Goal: Navigation & Orientation: Find specific page/section

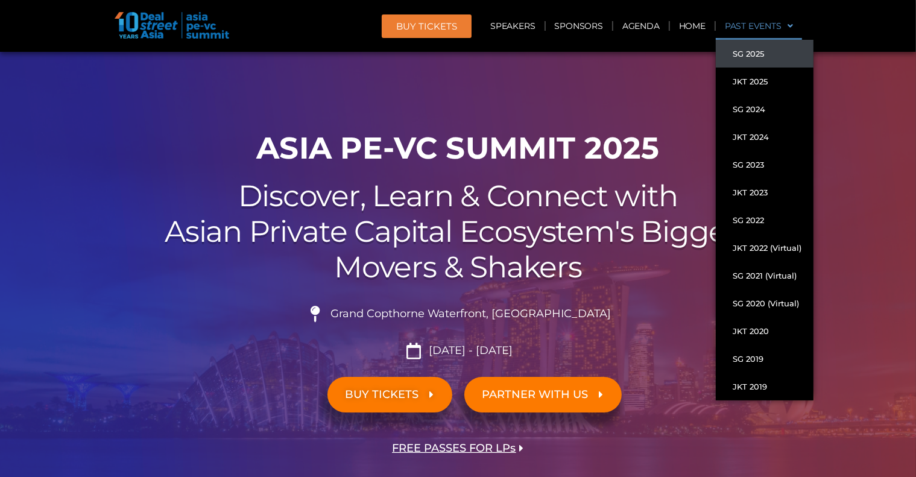
click at [750, 55] on link "SG 2025" at bounding box center [765, 54] width 98 height 28
click at [763, 19] on link "Past Events" at bounding box center [759, 26] width 86 height 28
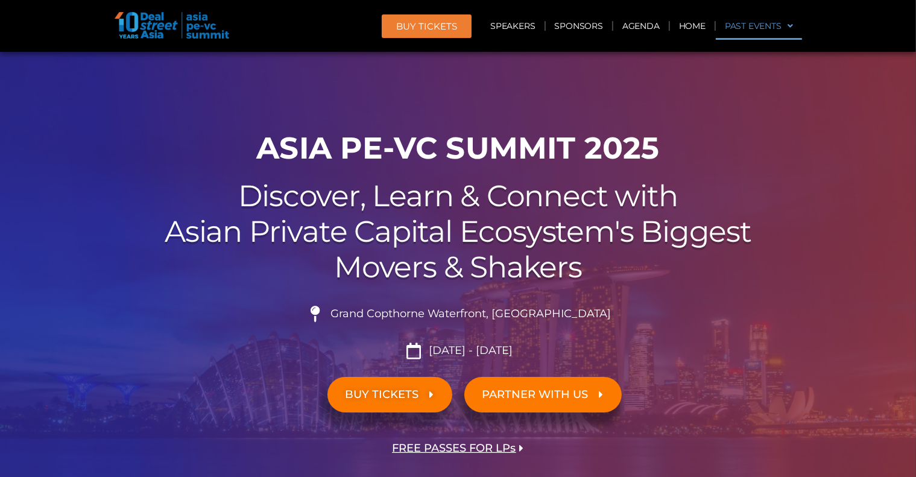
click at [763, 19] on link "Past Events" at bounding box center [759, 26] width 86 height 28
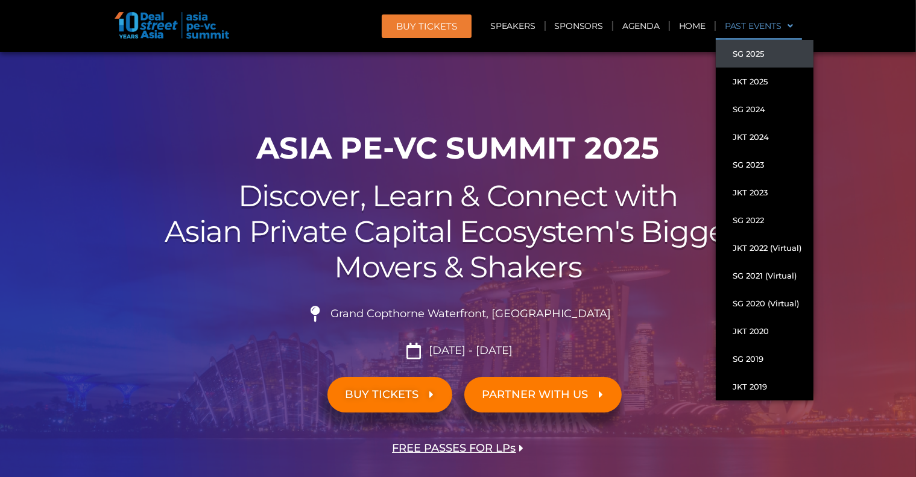
click at [534, 162] on h1 "ASIA PE-VC Summit 2025" at bounding box center [458, 148] width 675 height 36
